Goal: Task Accomplishment & Management: Use online tool/utility

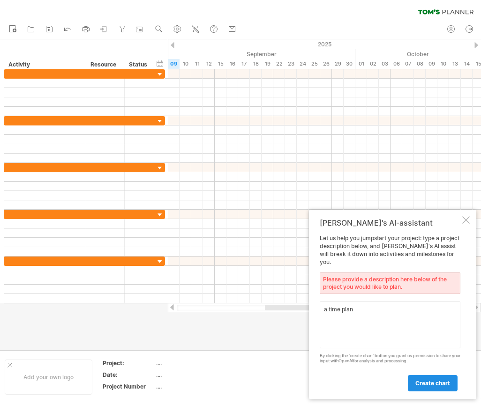
type textarea "a time plan"
click at [423, 390] on link "create chart" at bounding box center [433, 383] width 50 height 16
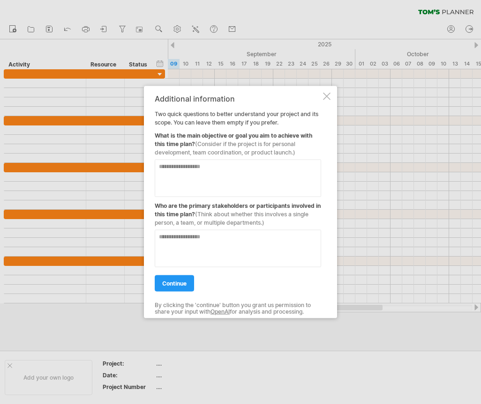
click at [233, 180] on textarea at bounding box center [238, 177] width 166 height 37
type textarea "**********"
click at [211, 255] on textarea at bounding box center [238, 248] width 166 height 37
type textarea "**********"
click at [179, 276] on link "continue" at bounding box center [174, 283] width 39 height 16
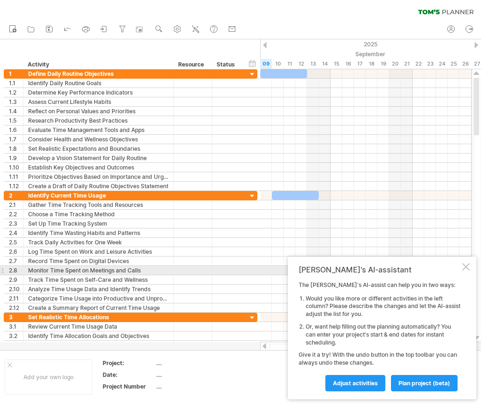
click at [463, 268] on div at bounding box center [465, 266] width 7 height 7
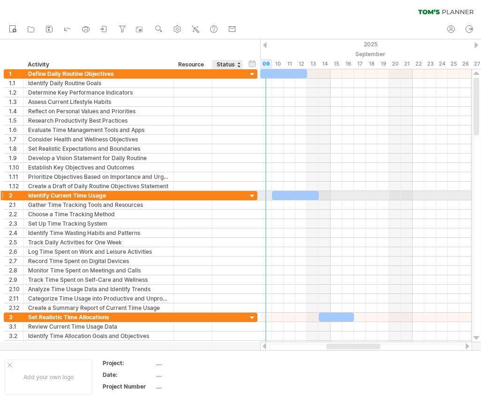
click at [249, 194] on div at bounding box center [252, 196] width 9 height 9
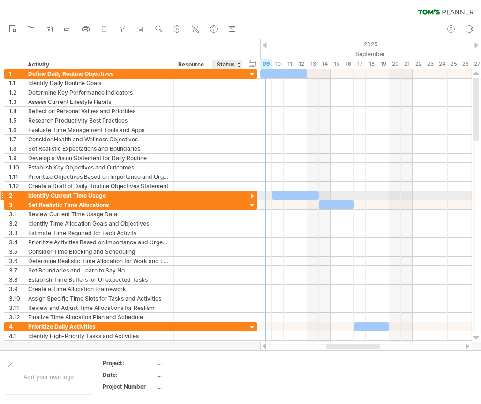
click at [249, 194] on div at bounding box center [252, 196] width 9 height 9
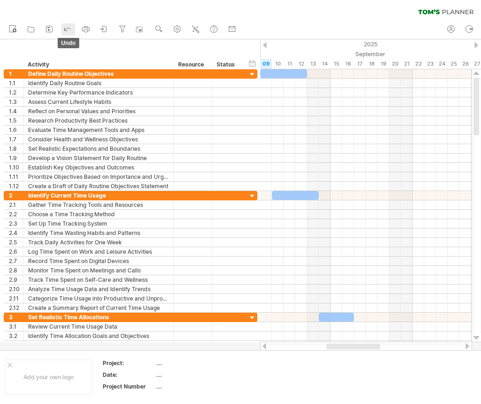
click at [68, 28] on icon at bounding box center [67, 28] width 9 height 9
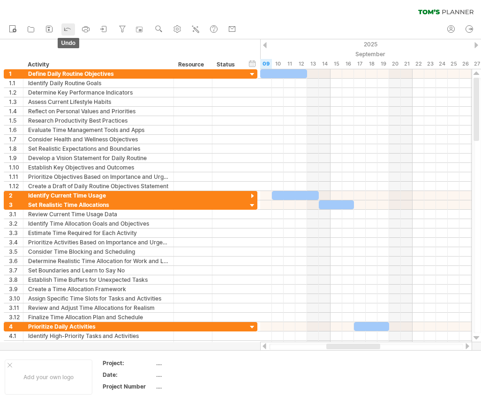
click at [68, 28] on icon at bounding box center [67, 28] width 9 height 9
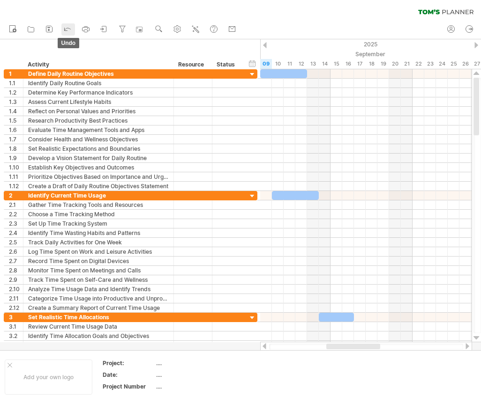
click at [68, 28] on icon at bounding box center [67, 28] width 9 height 9
click at [69, 29] on icon at bounding box center [67, 28] width 9 height 9
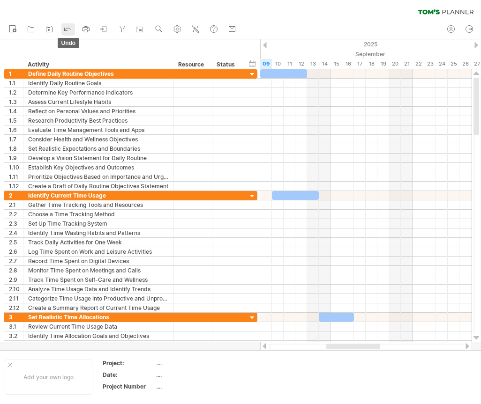
click at [69, 29] on icon at bounding box center [67, 28] width 9 height 9
click at [71, 37] on ul "new open" at bounding box center [122, 30] width 236 height 20
click at [72, 14] on div "clear filter reapply filter" at bounding box center [240, 10] width 481 height 20
click at [63, 36] on ul "new open" at bounding box center [122, 30] width 236 height 20
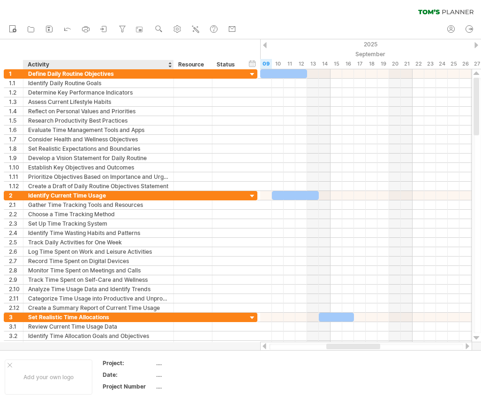
click at [63, 36] on ul "new open" at bounding box center [122, 30] width 236 height 20
click at [64, 28] on icon at bounding box center [67, 28] width 9 height 9
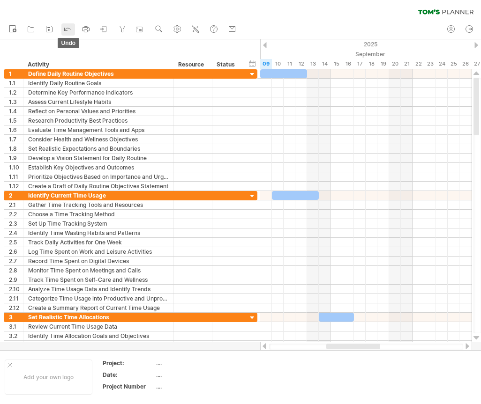
click at [64, 28] on icon at bounding box center [67, 28] width 9 height 9
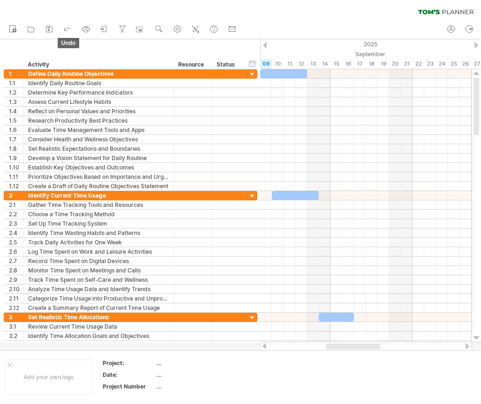
click at [59, 15] on div "clear filter reapply filter" at bounding box center [240, 10] width 481 height 20
click at [77, 25] on ul "new open" at bounding box center [122, 30] width 236 height 20
drag, startPoint x: 77, startPoint y: 25, endPoint x: 77, endPoint y: 20, distance: 5.2
click at [77, 25] on ul "new open" at bounding box center [122, 30] width 236 height 20
click at [63, 32] on icon at bounding box center [67, 28] width 9 height 9
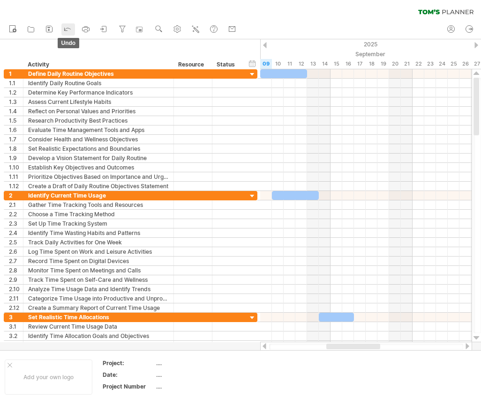
click at [62, 31] on link "undo" at bounding box center [68, 29] width 14 height 12
